Goal: Use online tool/utility: Utilize a website feature to perform a specific function

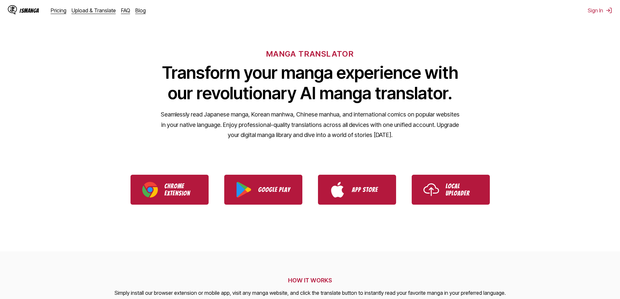
scroll to position [33, 0]
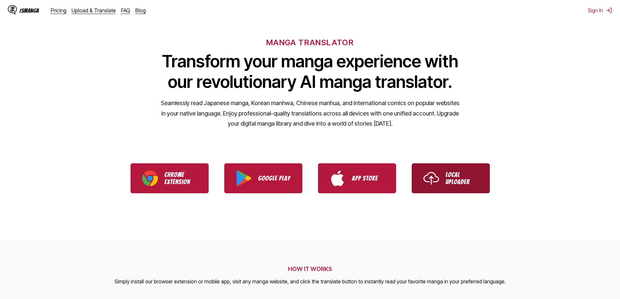
click at [460, 182] on p "Local Uploader" at bounding box center [462, 178] width 33 height 14
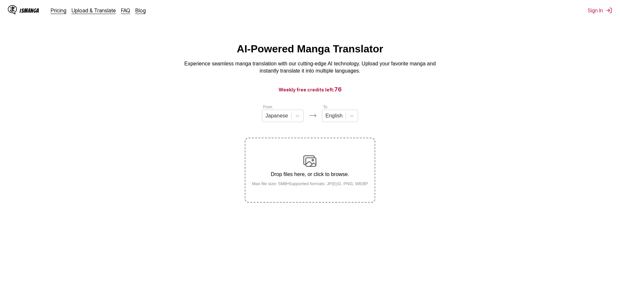
click at [315, 164] on img at bounding box center [309, 161] width 13 height 13
click at [0, 0] on input "Drop files here, or click to browse. Max file size: 5MB • Supported formats: JP…" at bounding box center [0, 0] width 0 height 0
click at [298, 117] on icon at bounding box center [298, 116] width 4 height 2
click at [190, 123] on section "From 4 results available. Use Up and Down to choose options, press Enter to sel…" at bounding box center [310, 153] width 610 height 99
click at [311, 173] on p "Drop files here, or click to browse." at bounding box center [310, 175] width 127 height 6
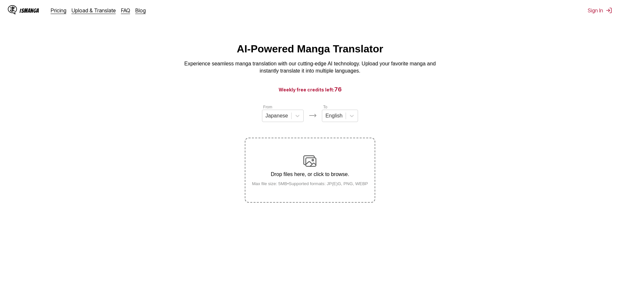
click at [0, 0] on input "Drop files here, or click to browse. Max file size: 5MB • Supported formats: JP…" at bounding box center [0, 0] width 0 height 0
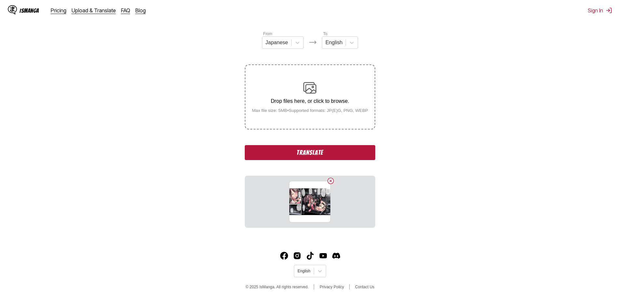
scroll to position [74, 0]
click at [320, 152] on button "Translate" at bounding box center [310, 152] width 130 height 15
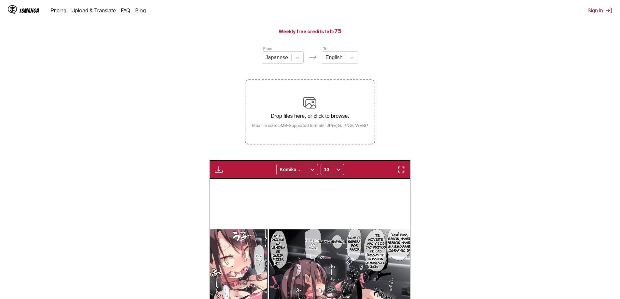
scroll to position [0, 0]
